Goal: Check status: Check status

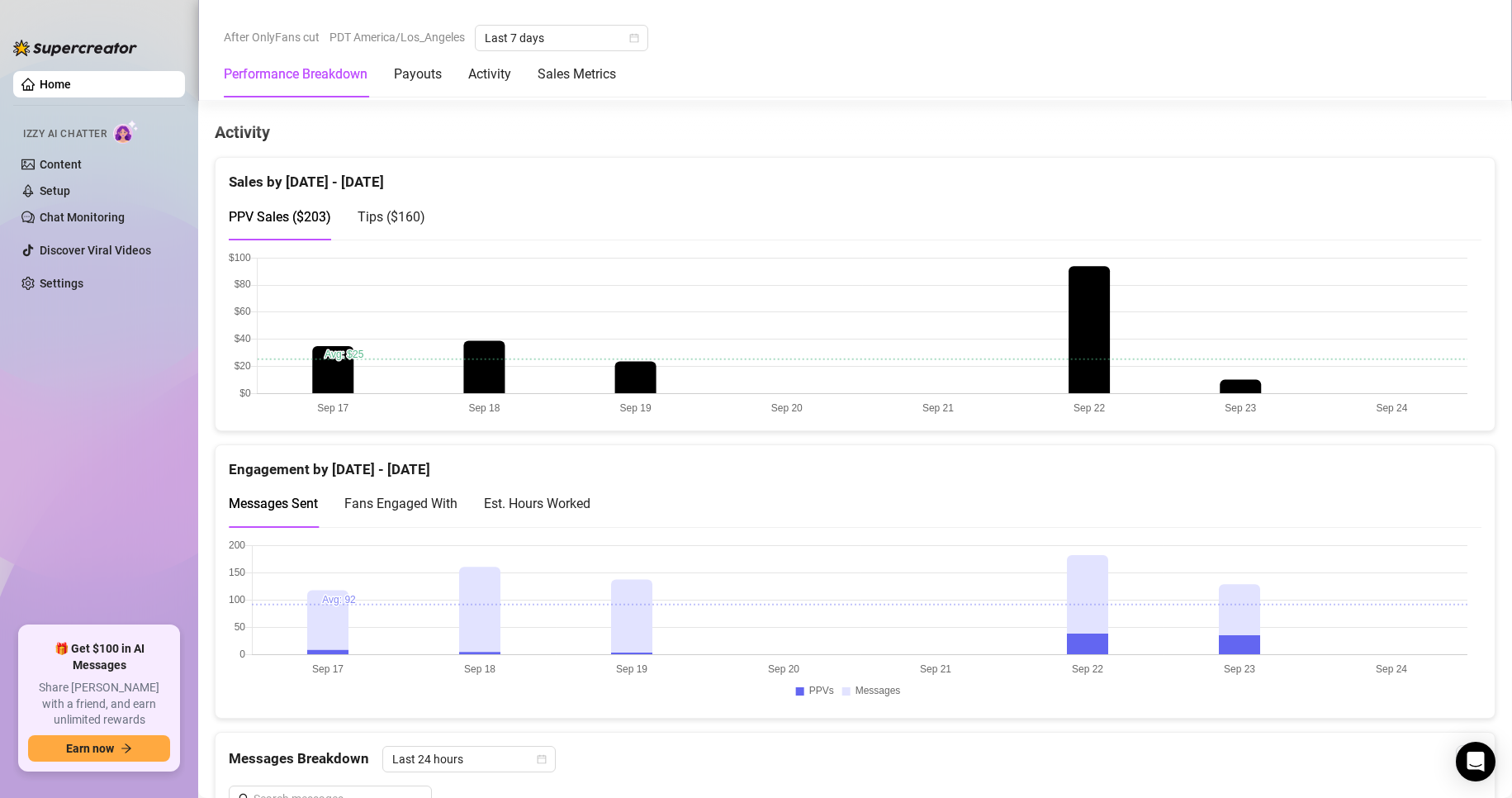
scroll to position [785, 0]
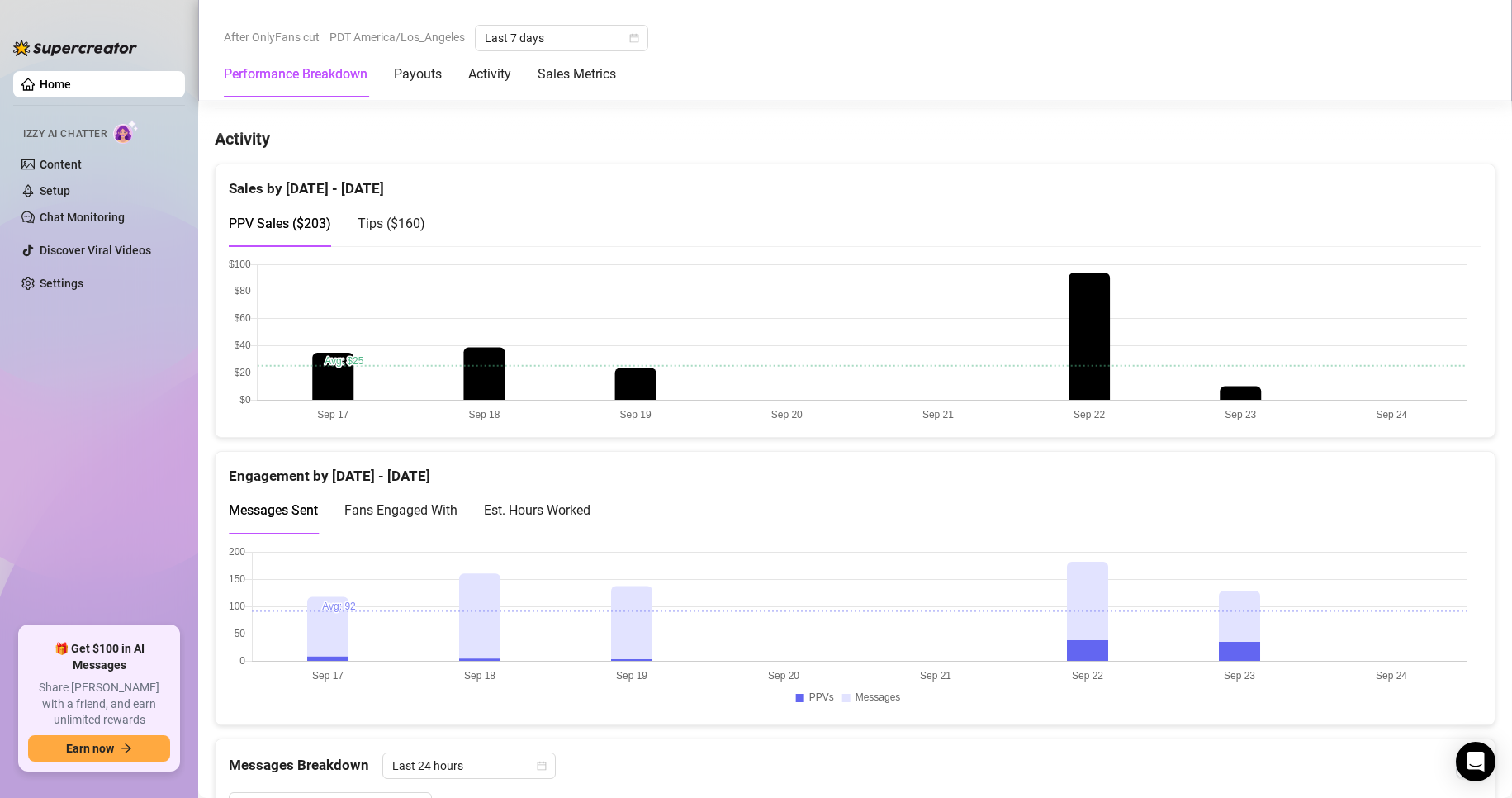
click at [424, 512] on span "Fans Engaged With" at bounding box center [401, 510] width 113 height 16
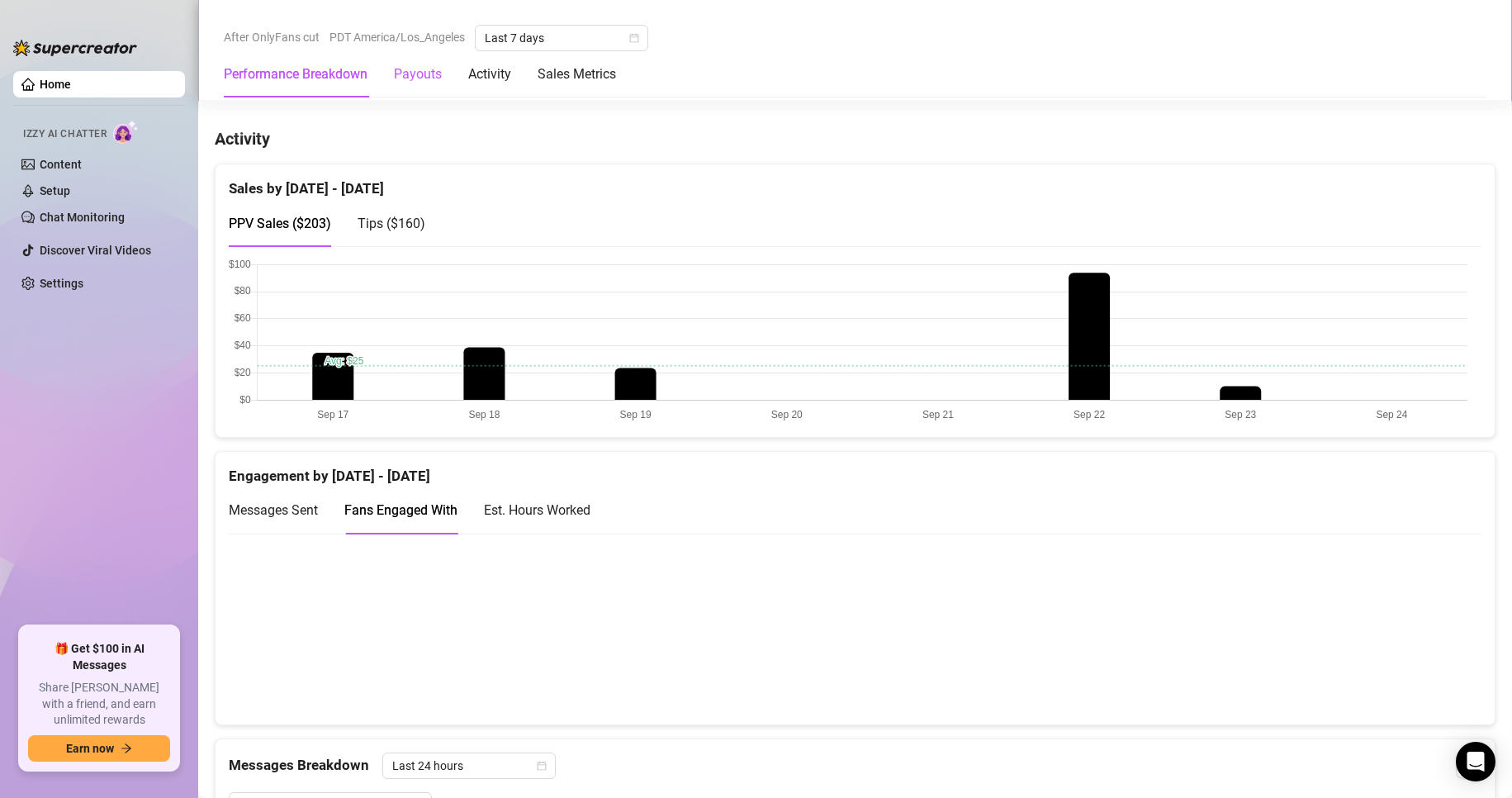
click at [426, 68] on div "Payouts" at bounding box center [418, 74] width 48 height 20
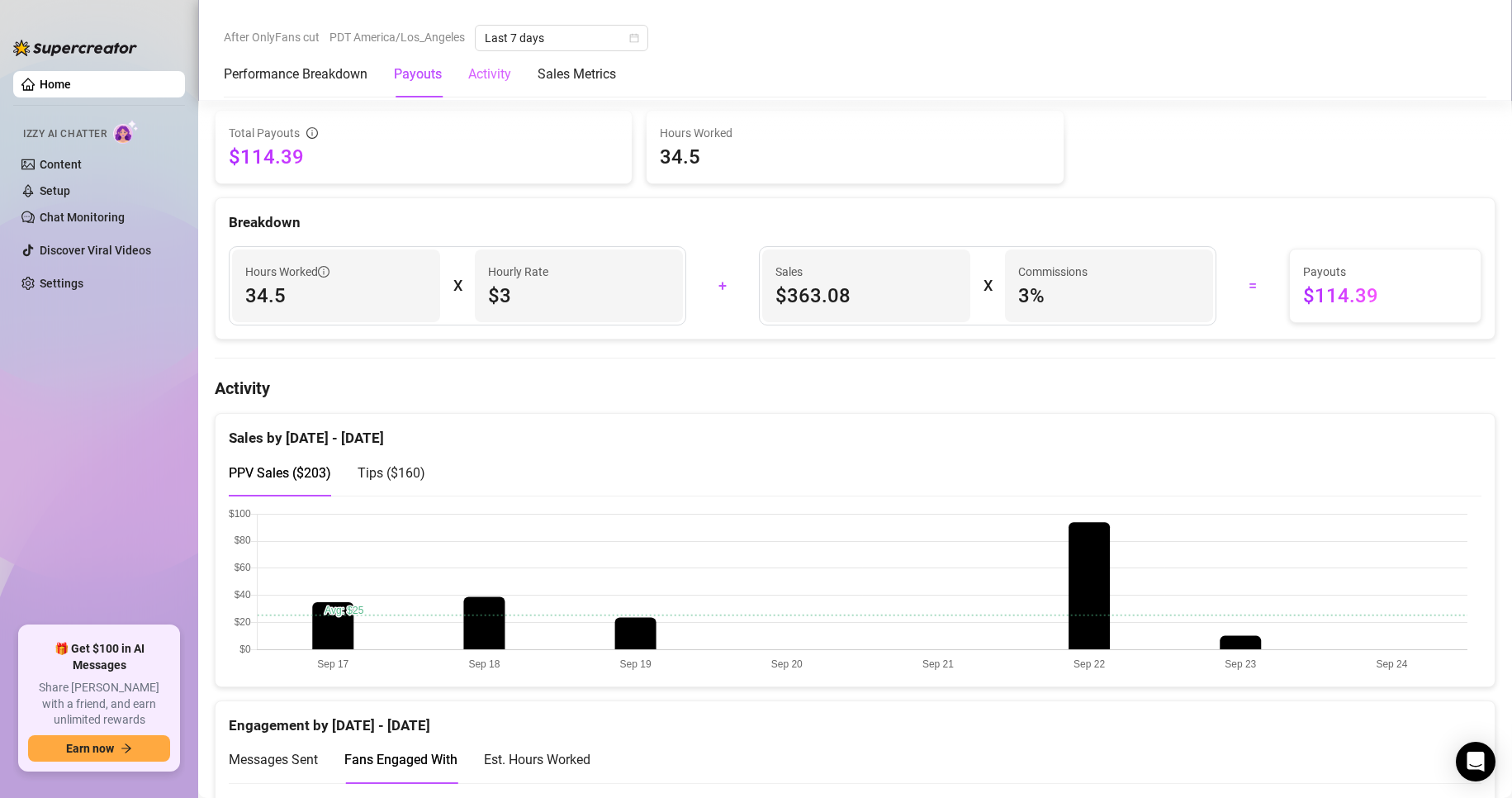
scroll to position [500, 0]
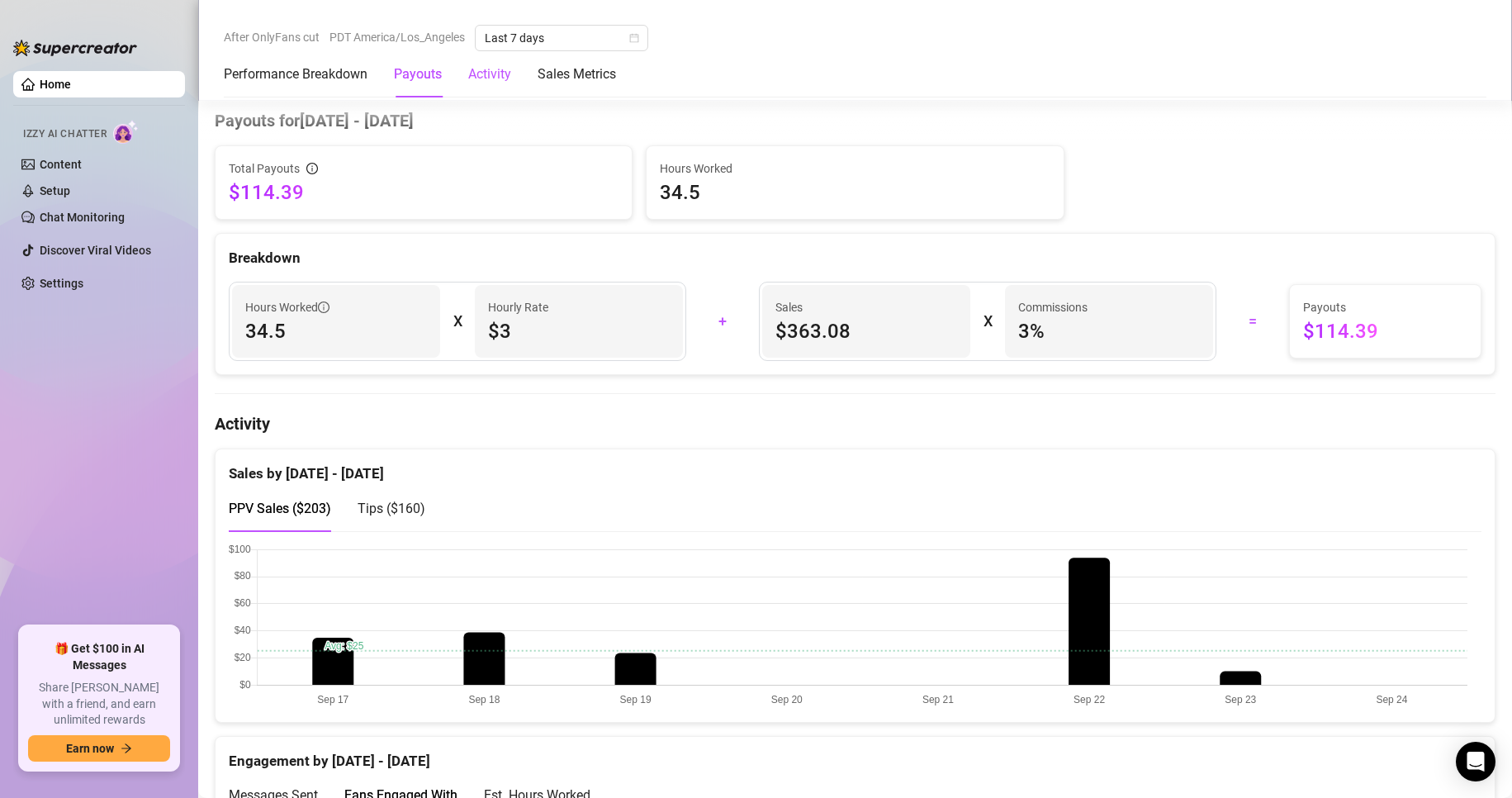
click at [480, 78] on div "Activity" at bounding box center [489, 74] width 43 height 20
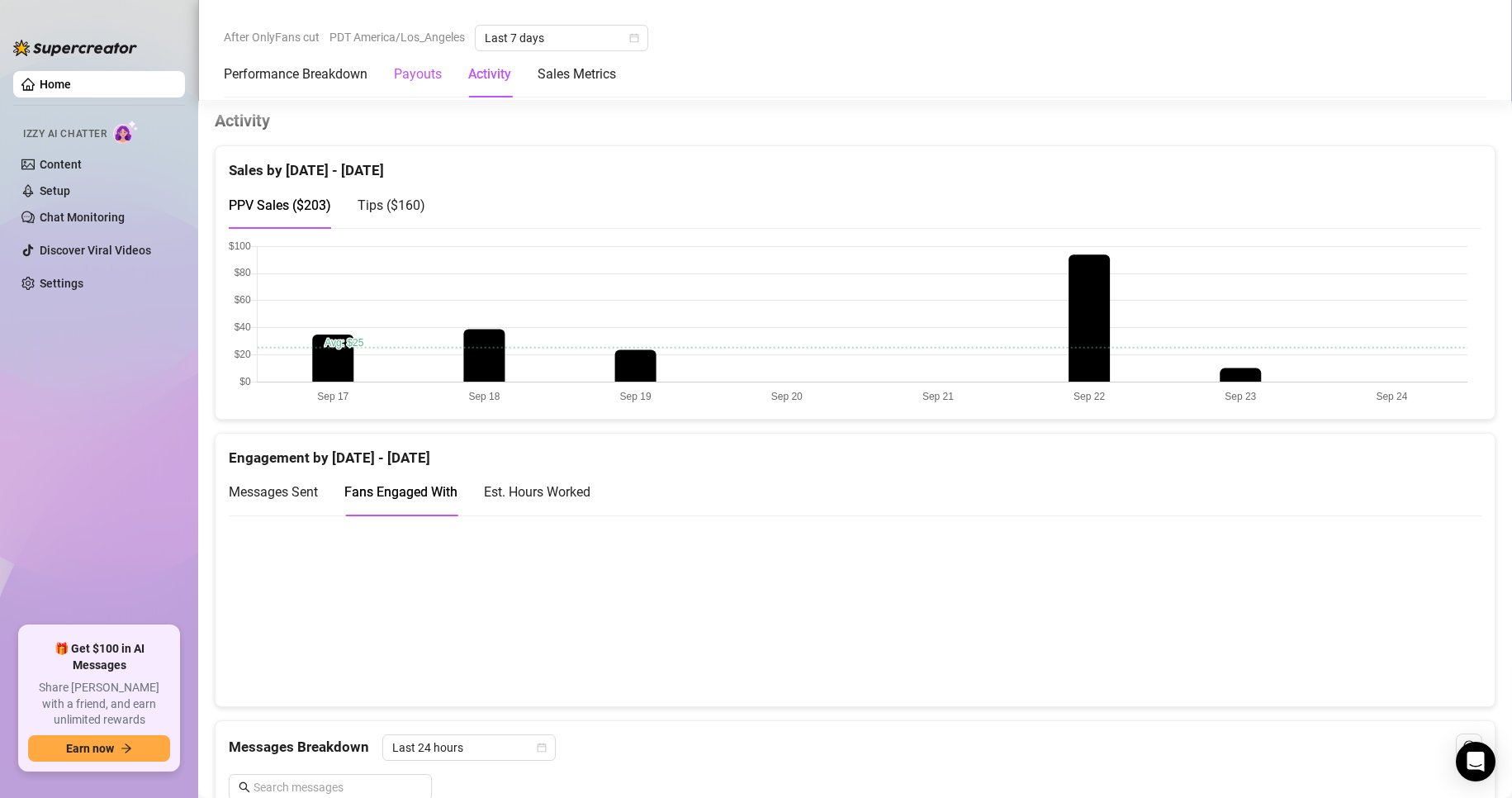
click at [435, 76] on div "Payouts" at bounding box center [418, 74] width 48 height 20
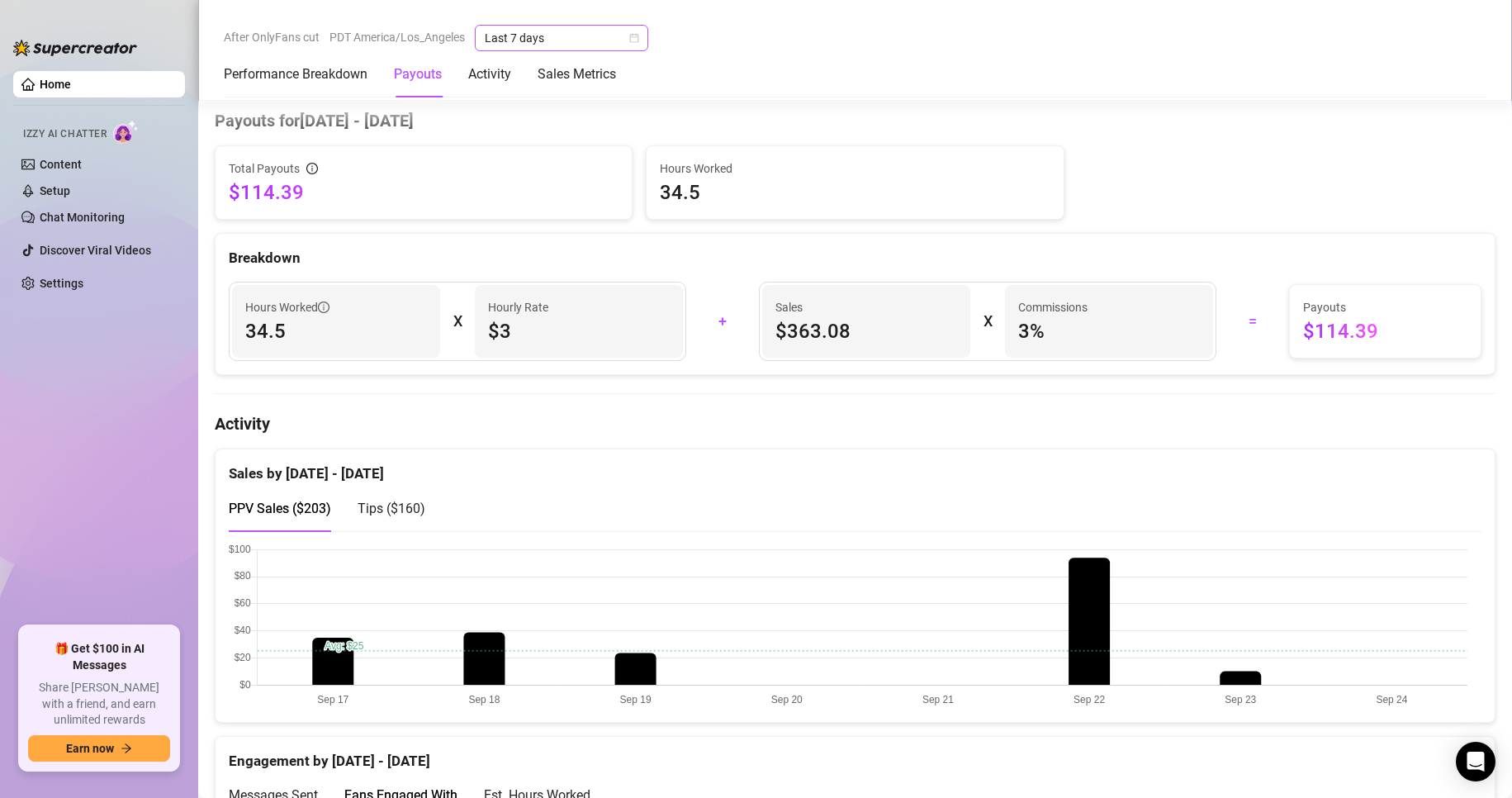
click at [640, 41] on div "Last 7 days" at bounding box center [561, 38] width 173 height 27
click at [559, 171] on div "Custom date" at bounding box center [562, 176] width 147 height 18
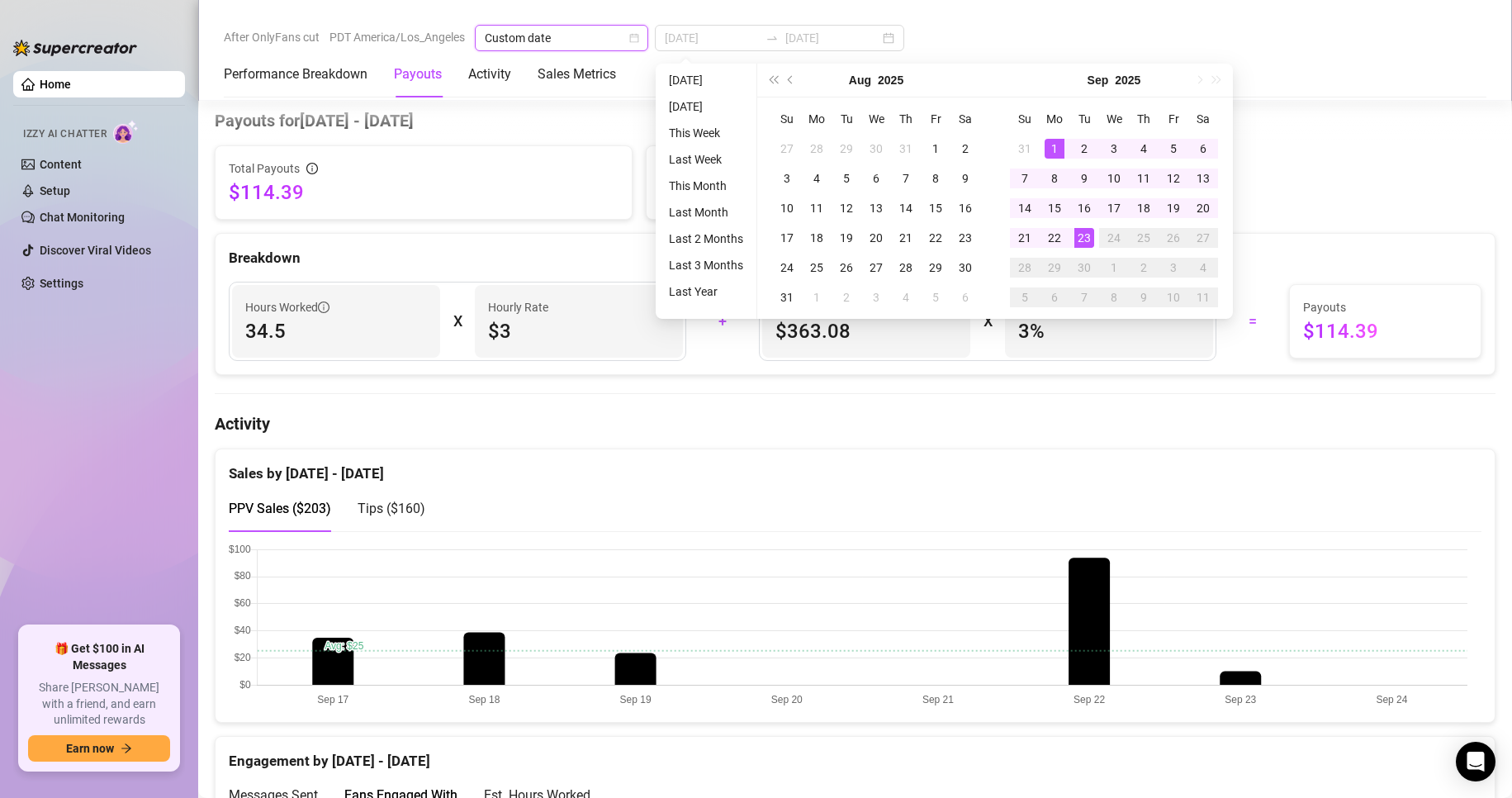
type input "[DATE]"
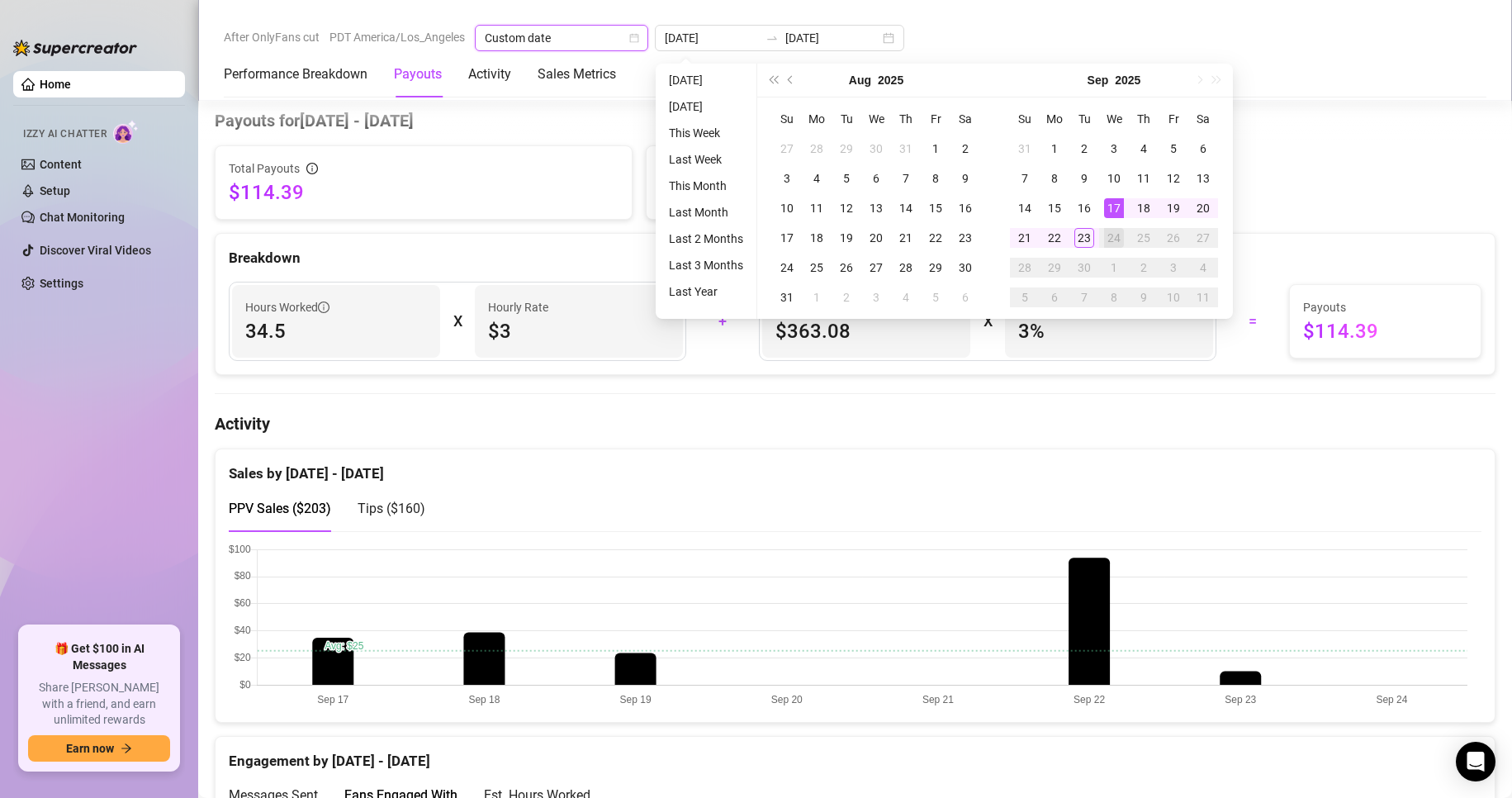
type input "[DATE]"
click at [640, 35] on div "Custom date" at bounding box center [561, 38] width 173 height 27
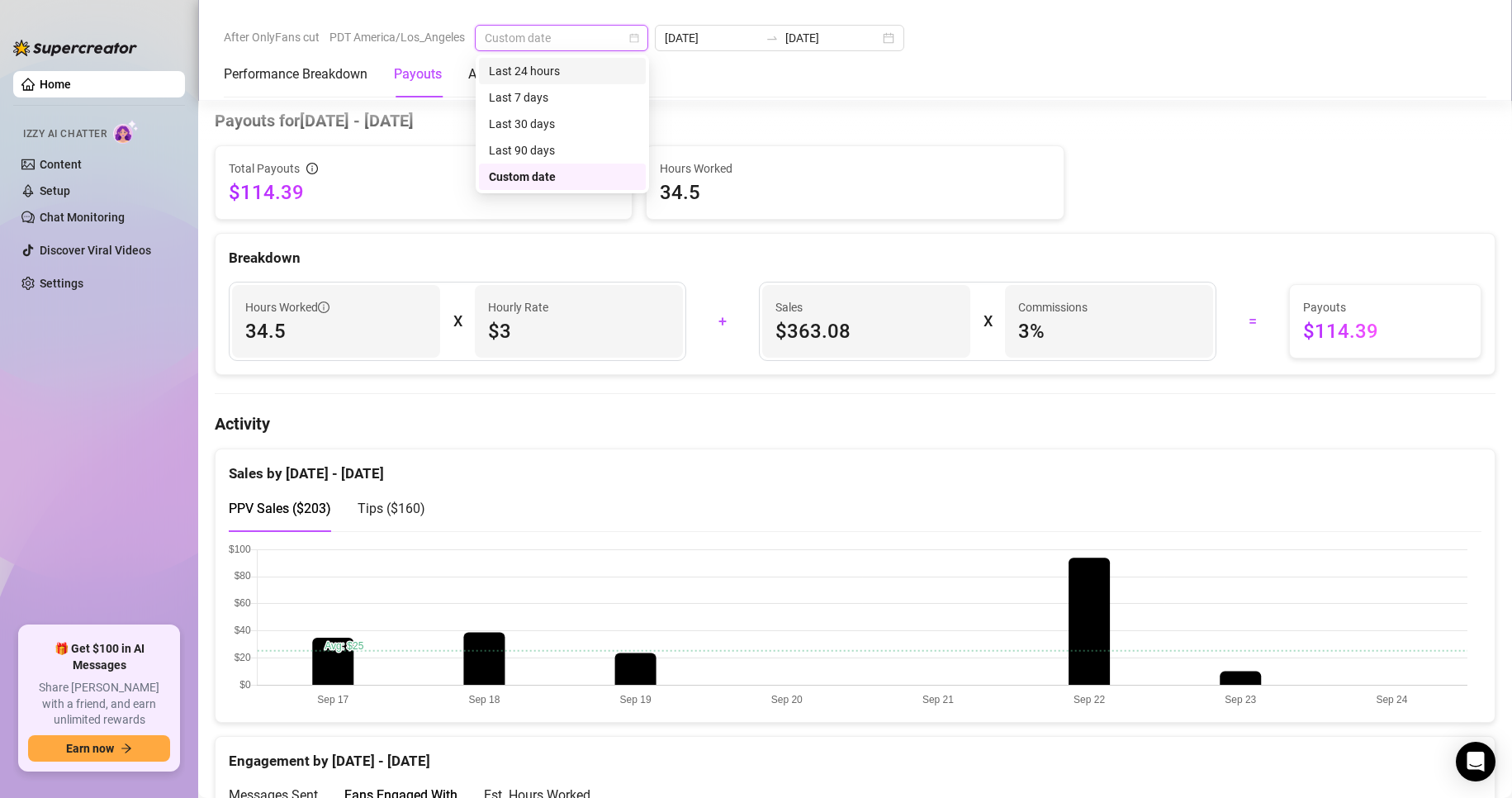
click at [515, 67] on div "Last 24 hours" at bounding box center [562, 71] width 147 height 18
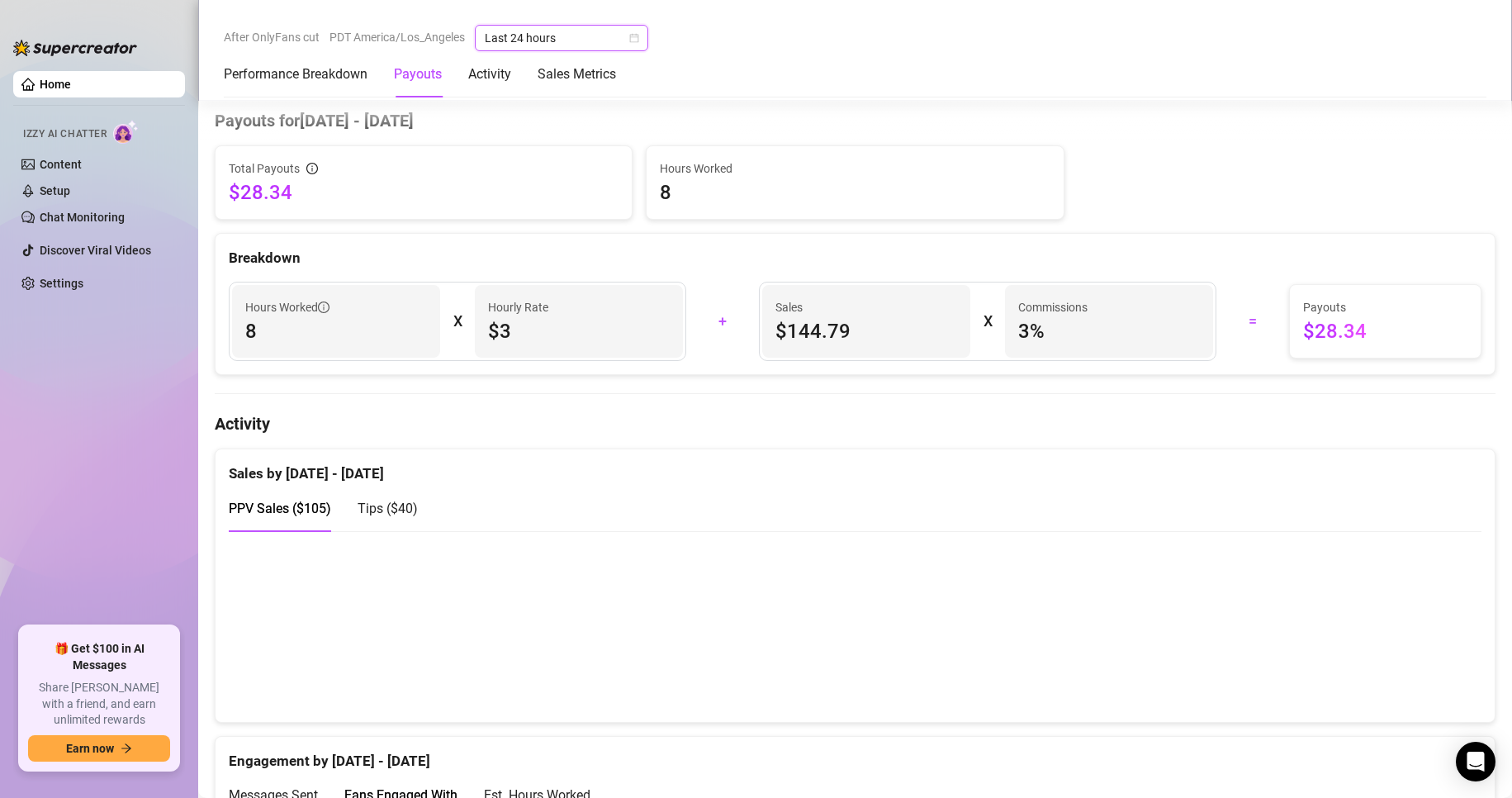
click at [379, 511] on span "Tips ( $40 )" at bounding box center [387, 508] width 60 height 16
